Goal: Task Accomplishment & Management: Manage account settings

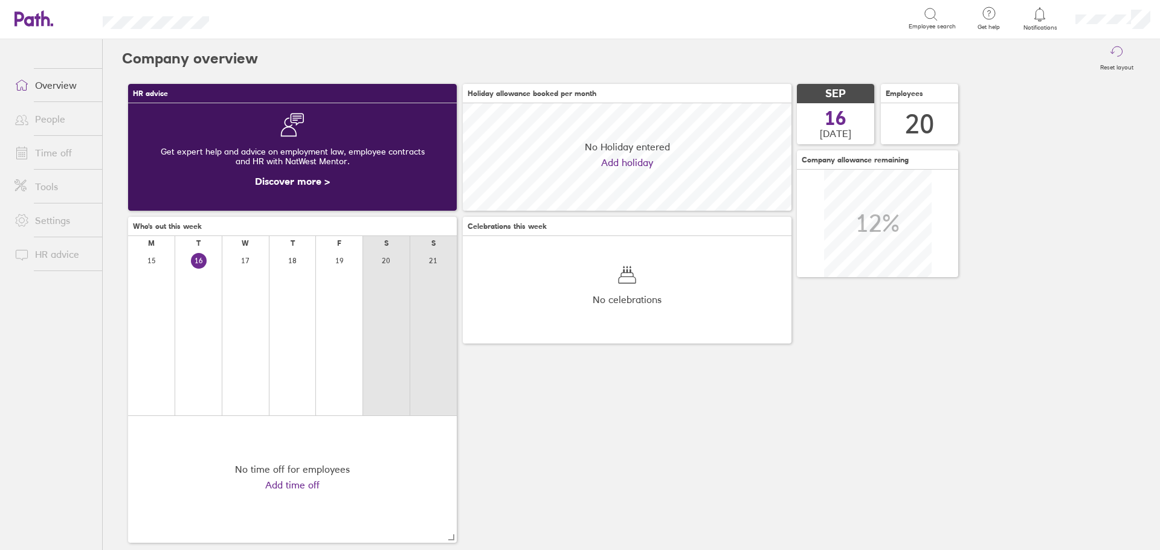
scroll to position [108, 329]
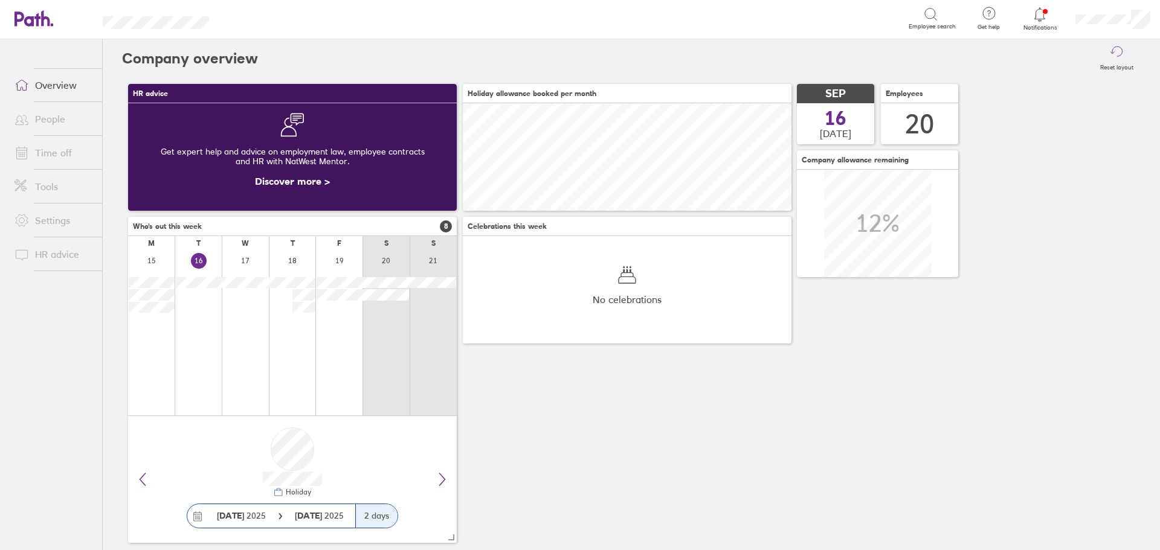
click at [1042, 17] on icon at bounding box center [1039, 14] width 14 height 14
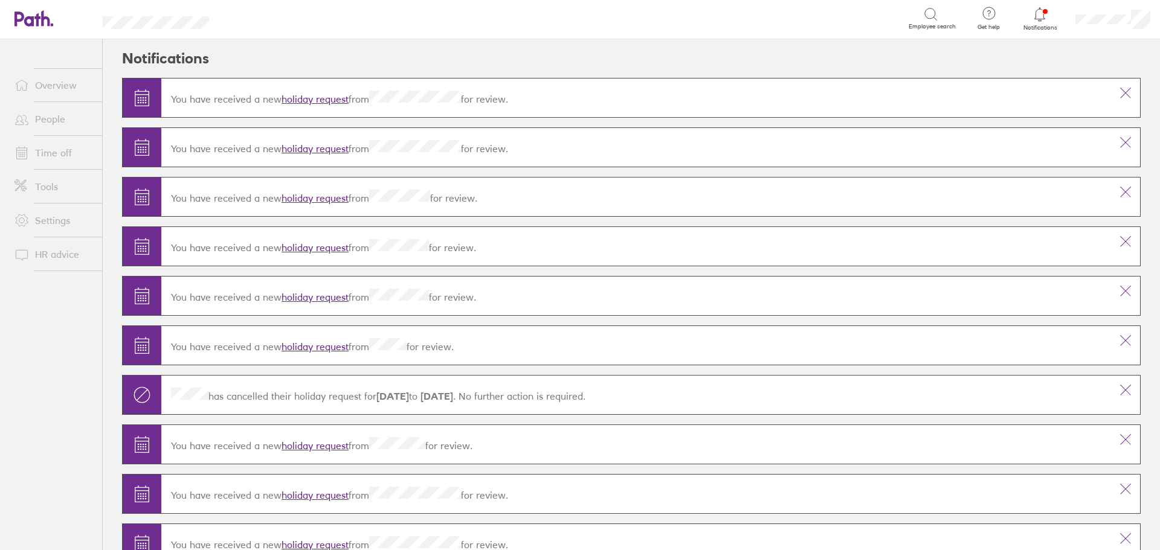
click at [341, 94] on link "holiday request" at bounding box center [315, 99] width 67 height 12
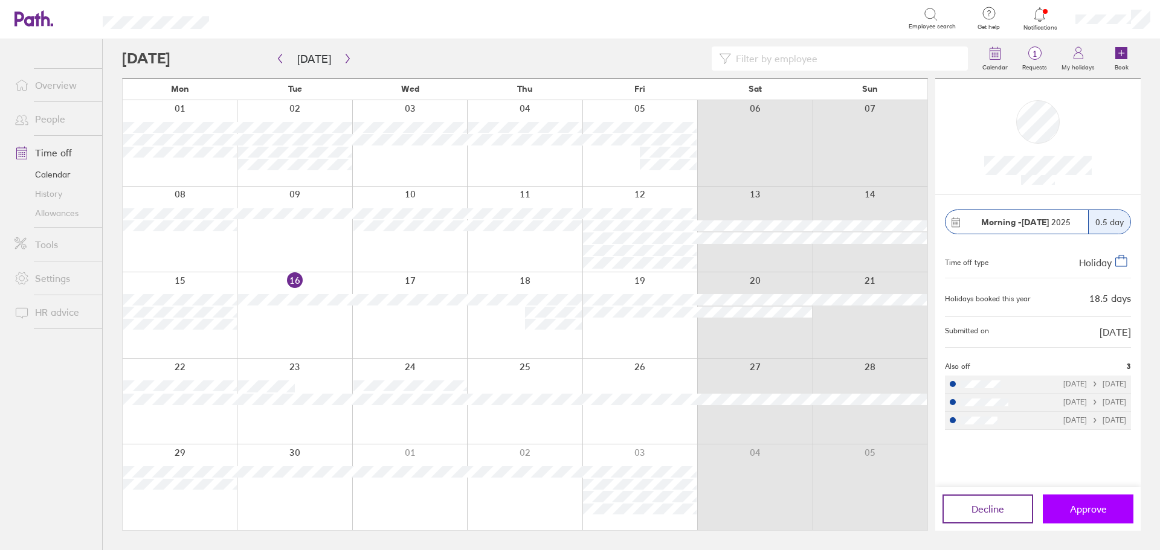
click at [1098, 509] on span "Approve" at bounding box center [1088, 509] width 37 height 11
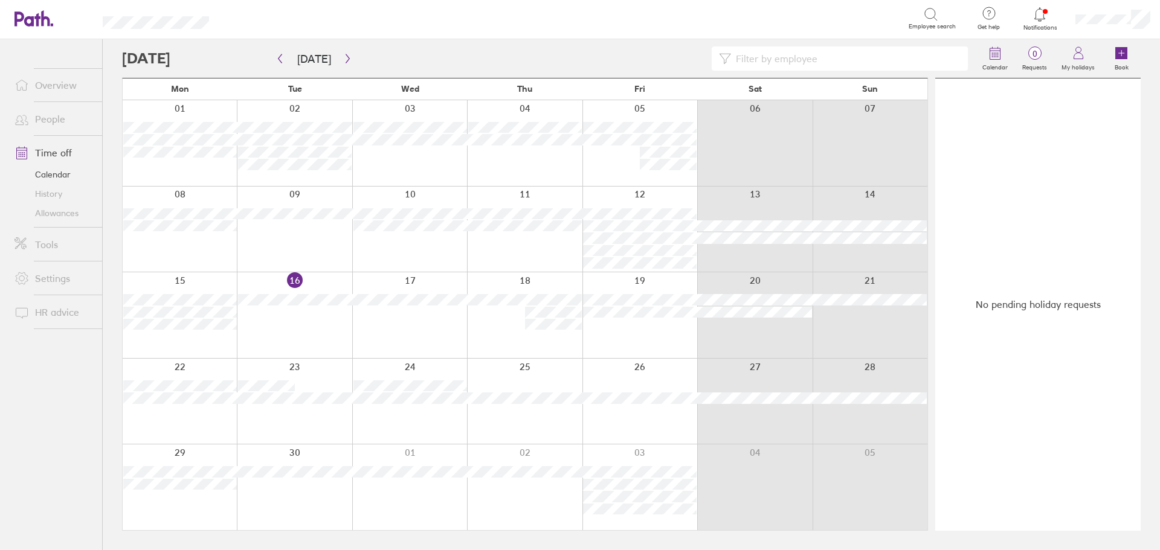
click at [1041, 15] on icon at bounding box center [1039, 14] width 14 height 14
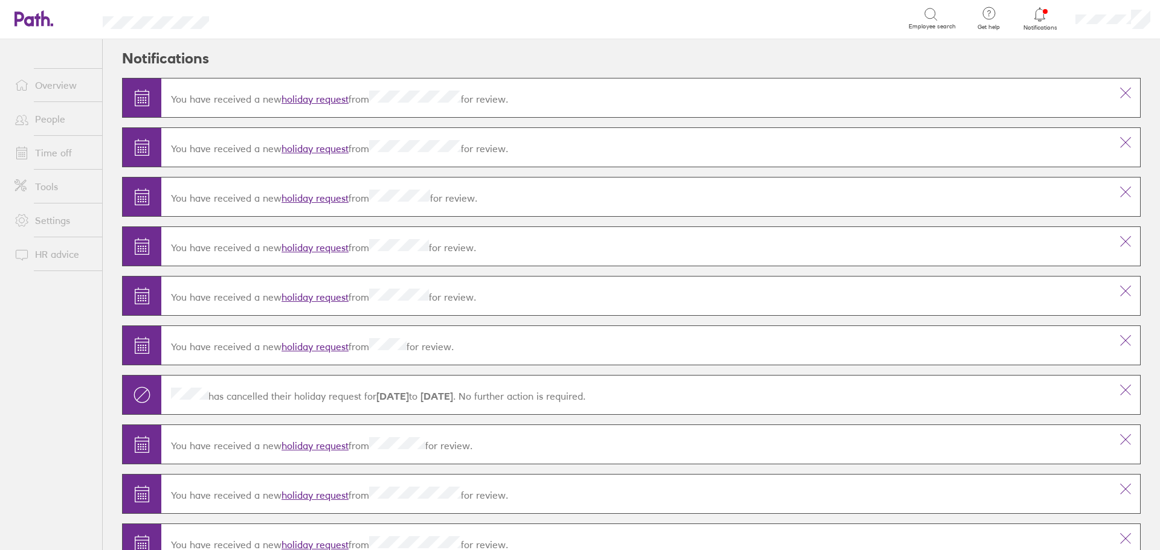
click at [311, 147] on link "holiday request" at bounding box center [315, 149] width 67 height 12
